Goal: Entertainment & Leisure: Consume media (video, audio)

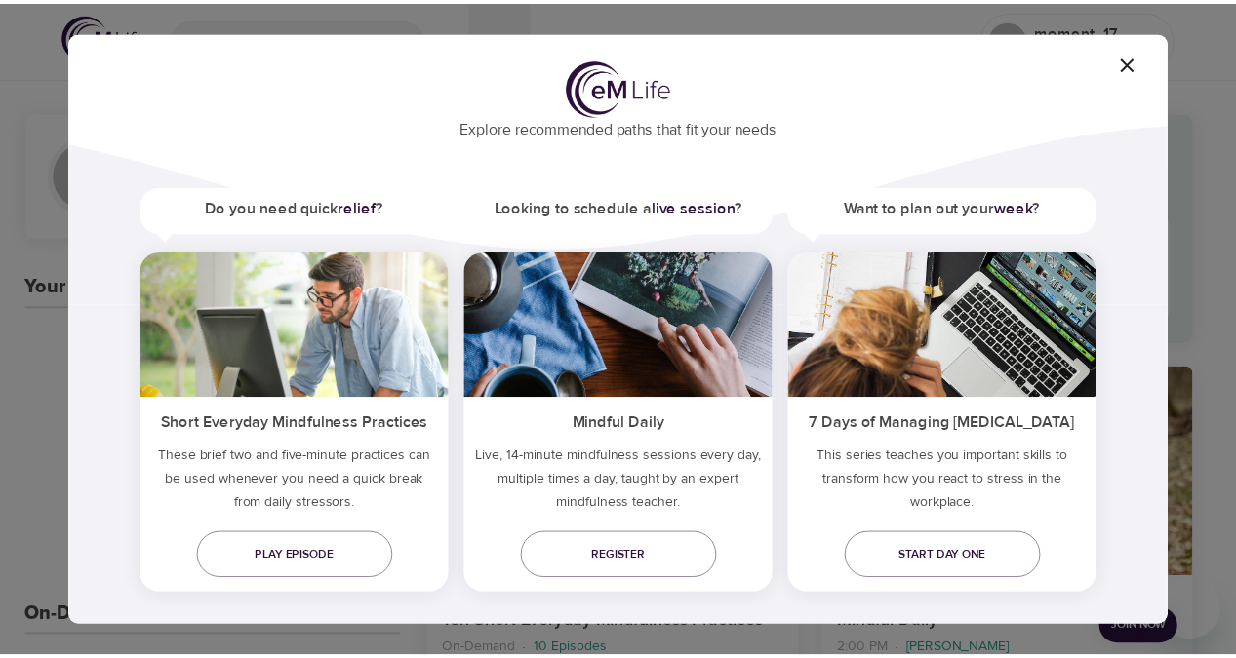
scroll to position [87, 0]
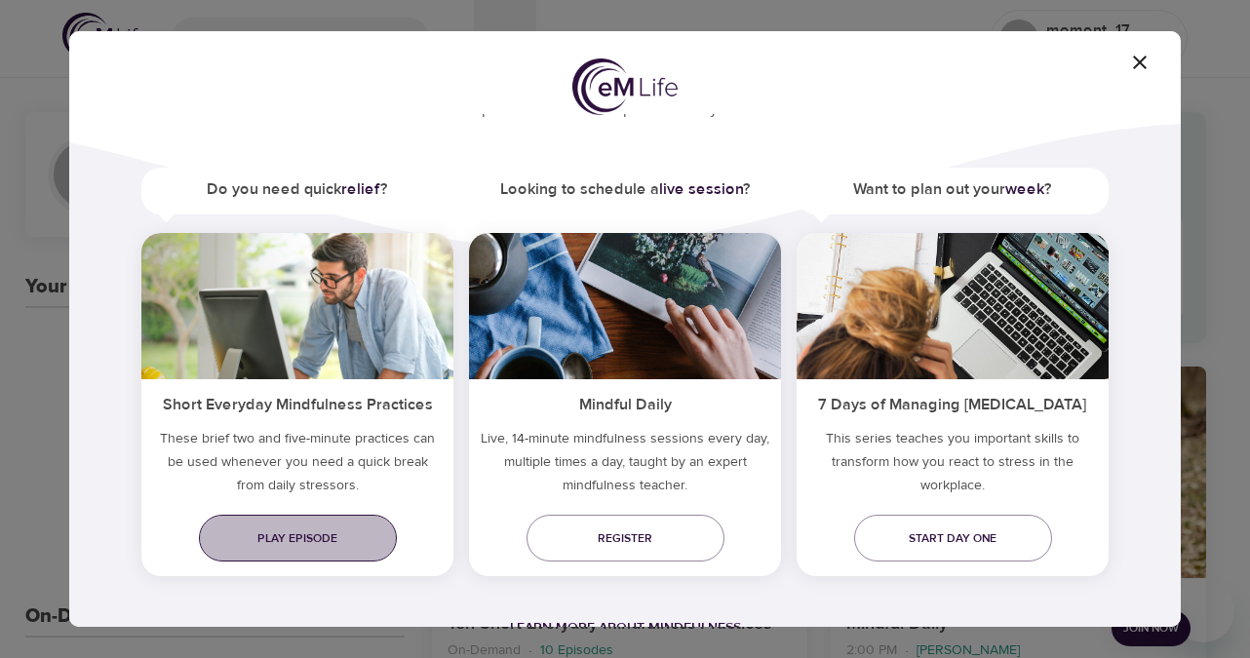
click at [317, 538] on span "Play episode" at bounding box center [298, 539] width 167 height 20
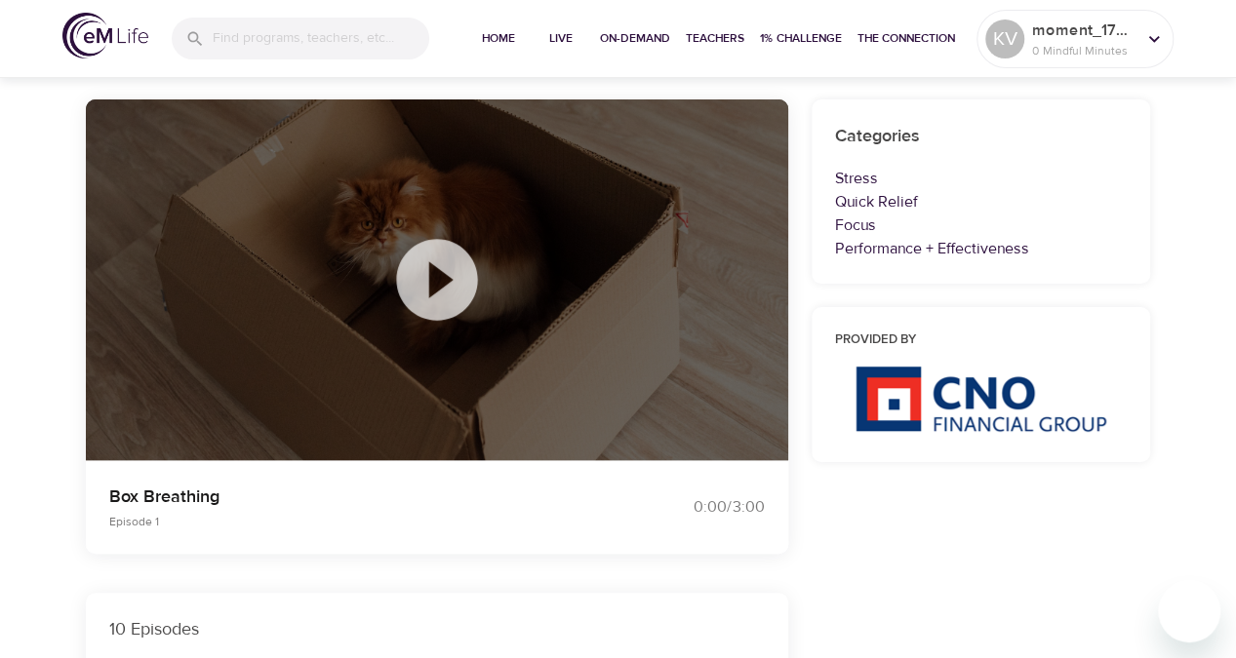
scroll to position [195, 0]
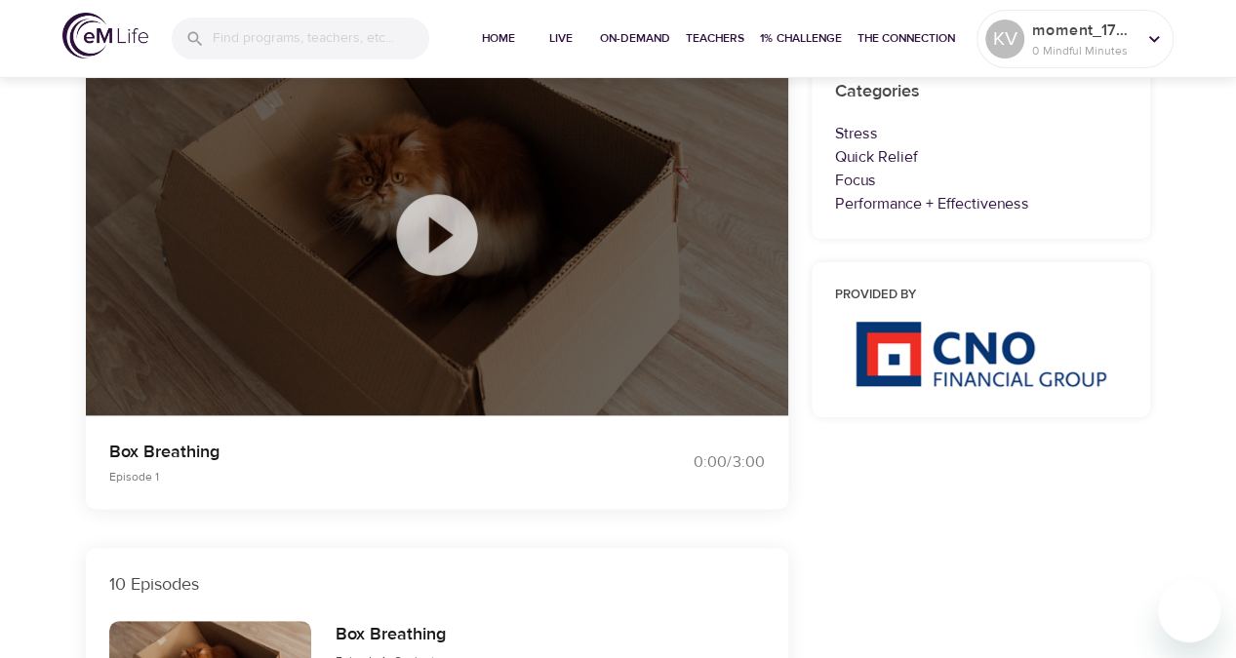
click at [449, 234] on icon at bounding box center [437, 235] width 98 height 98
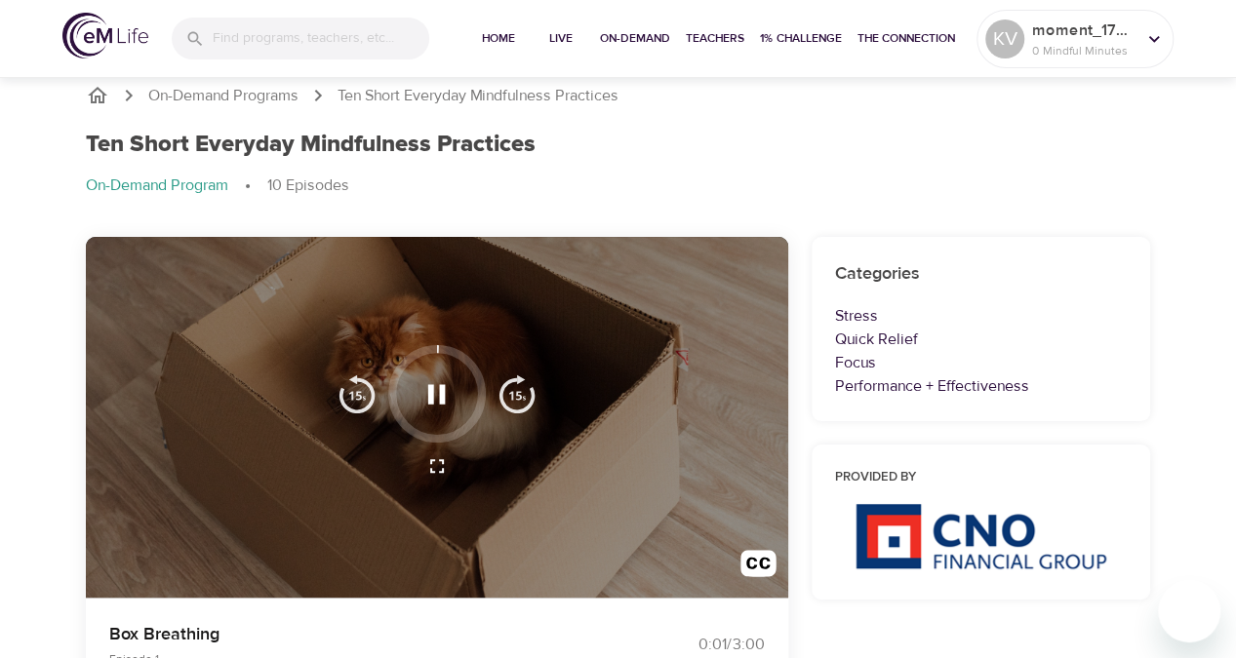
scroll to position [110, 0]
